Goal: Task Accomplishment & Management: Use online tool/utility

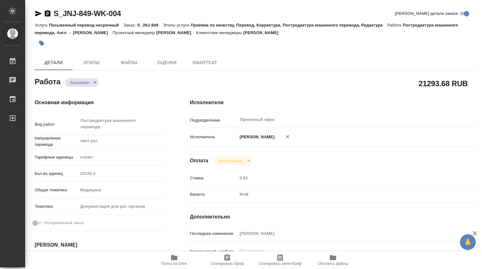
type textarea "x"
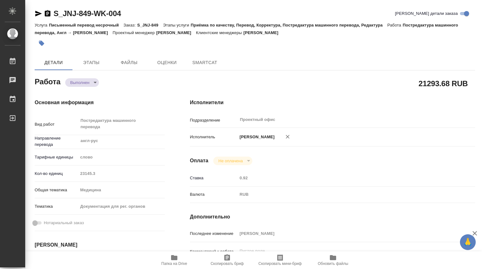
type textarea "x"
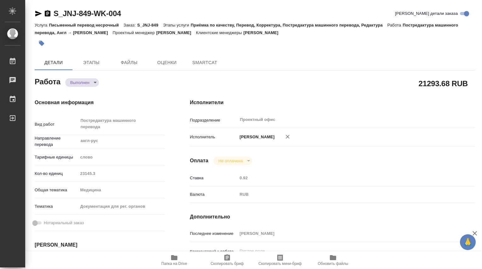
type textarea "x"
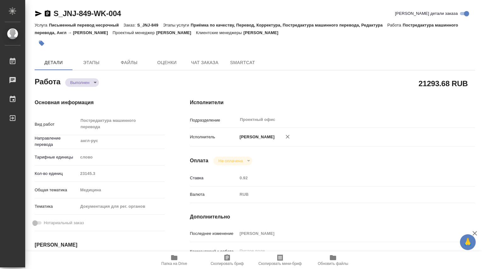
type textarea "x"
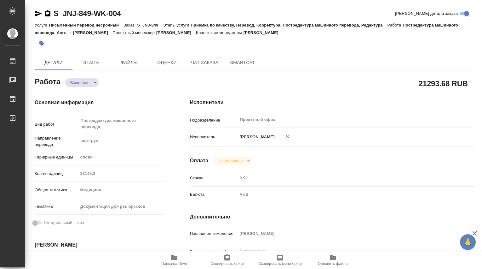
type textarea "x"
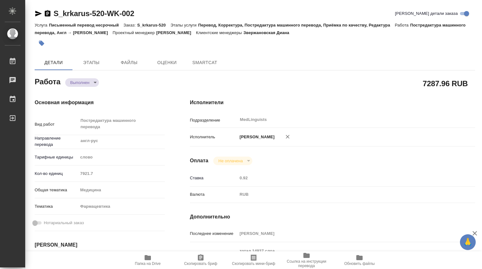
type textarea "x"
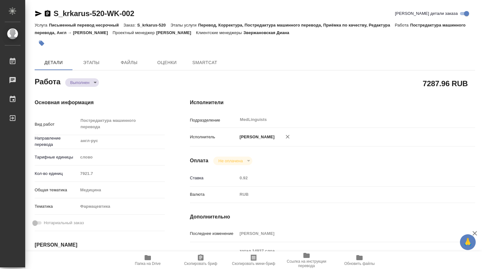
type textarea "x"
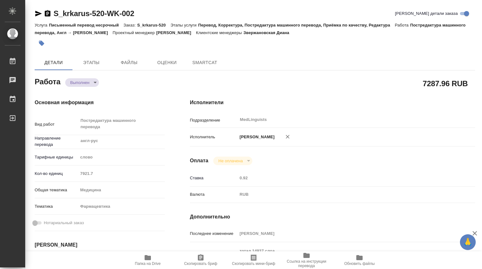
type textarea "x"
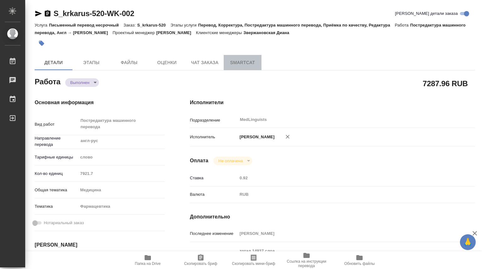
click at [239, 61] on span "SmartCat" at bounding box center [243, 63] width 30 height 8
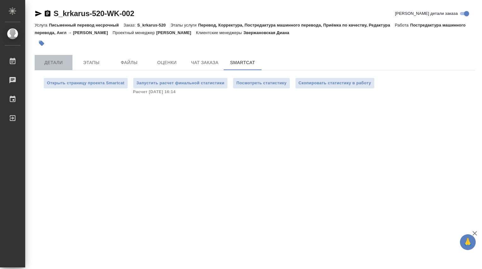
click at [51, 65] on span "Детали" at bounding box center [53, 63] width 30 height 8
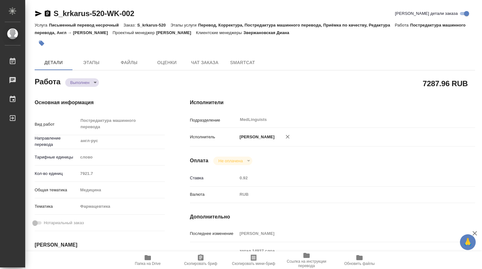
type textarea "x"
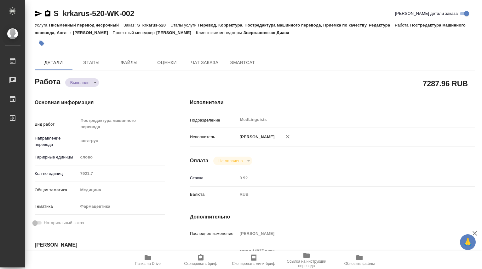
type textarea "x"
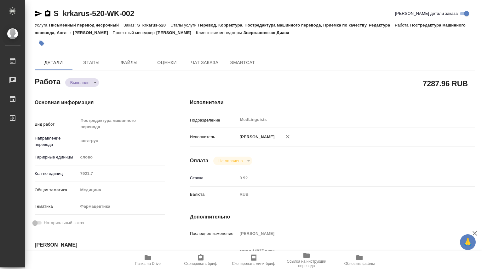
type textarea "x"
